Goal: Task Accomplishment & Management: Manage account settings

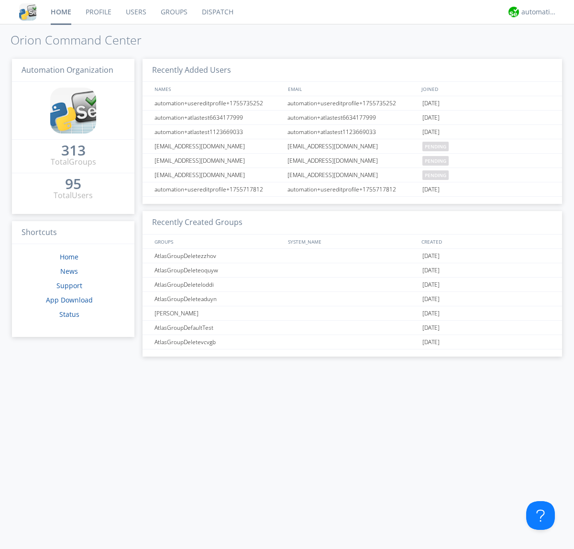
click at [135, 12] on link "Users" at bounding box center [136, 12] width 35 height 24
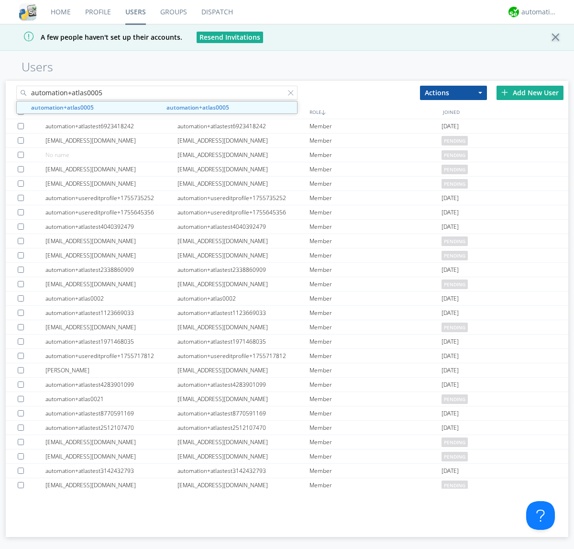
type input "automation+atlas0005"
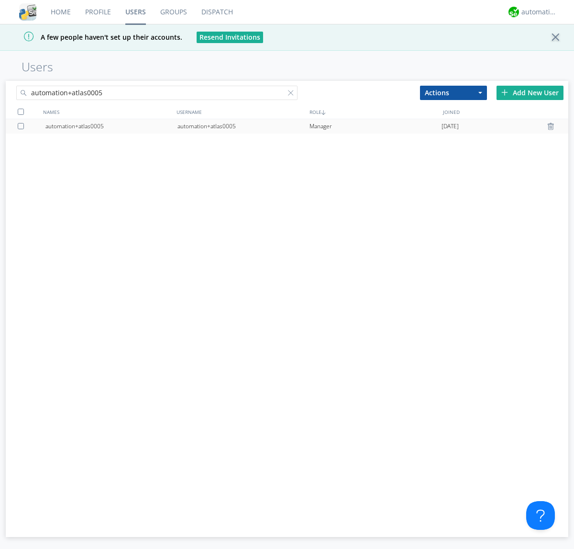
click at [243, 126] on div "automation+atlas0005" at bounding box center [244, 126] width 132 height 14
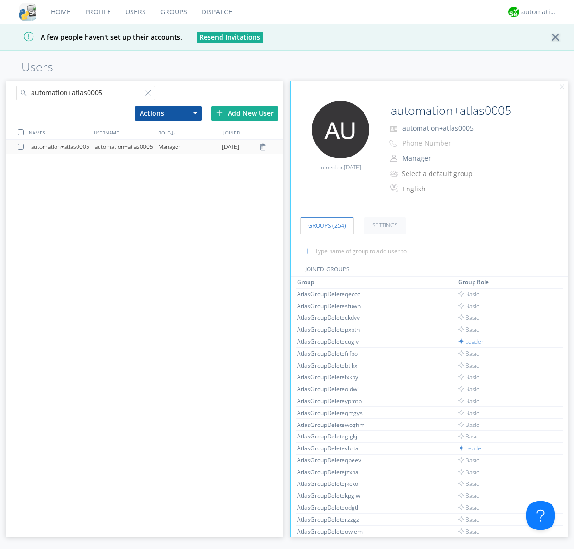
click at [384, 225] on link "Settings" at bounding box center [385, 225] width 41 height 17
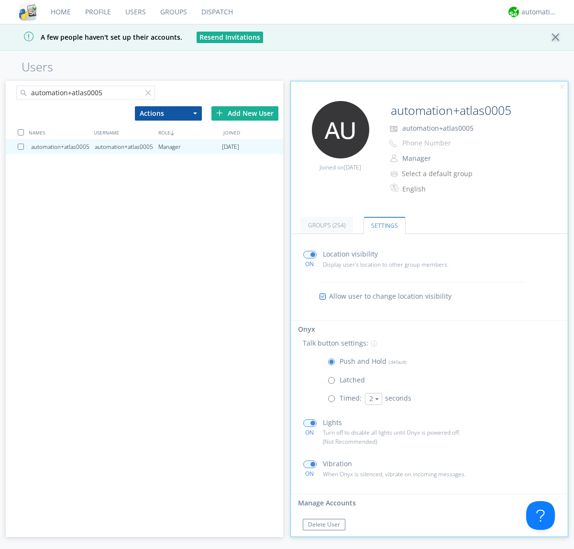
click at [334, 382] on span at bounding box center [334, 383] width 12 height 12
click at [0, 0] on input "radio" at bounding box center [0, 0] width 0 height 0
click at [334, 364] on span at bounding box center [334, 364] width 12 height 12
click at [0, 0] on input "radio" at bounding box center [0, 0] width 0 height 0
click at [537, 12] on div "automation+atlas" at bounding box center [540, 12] width 36 height 10
